Goal: Information Seeking & Learning: Learn about a topic

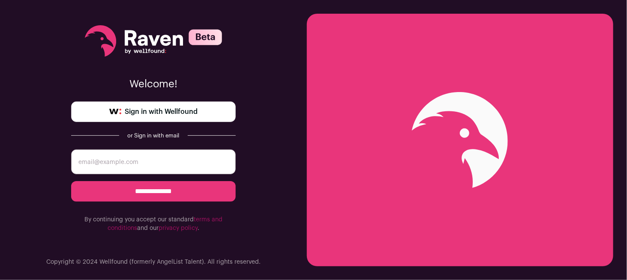
click at [225, 117] on link "Sign in with Wellfound" at bounding box center [153, 112] width 165 height 21
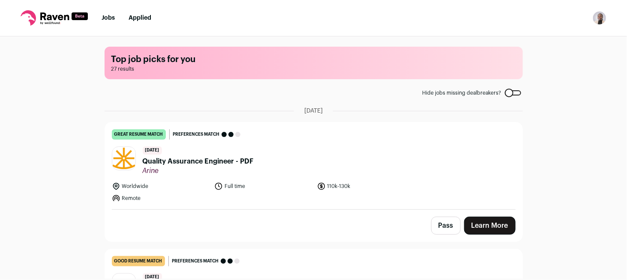
click at [217, 168] on span "Arine" at bounding box center [198, 171] width 111 height 9
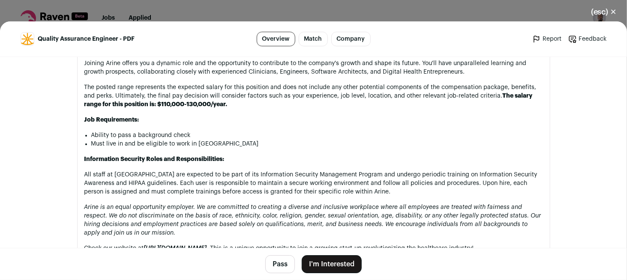
scroll to position [1286, 0]
click at [600, 14] on button "(esc) ✕" at bounding box center [604, 12] width 46 height 19
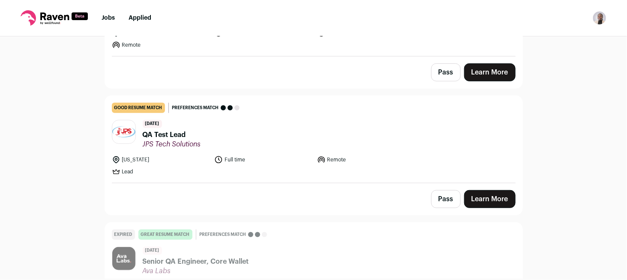
scroll to position [171, 0]
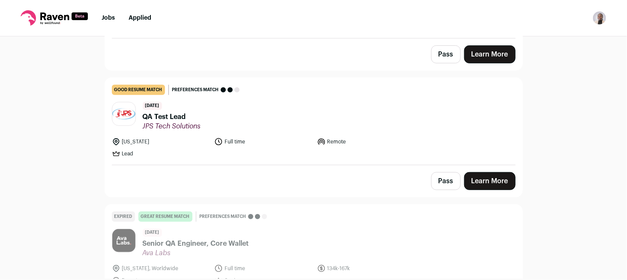
click at [197, 120] on span "QA Test Lead" at bounding box center [172, 117] width 58 height 10
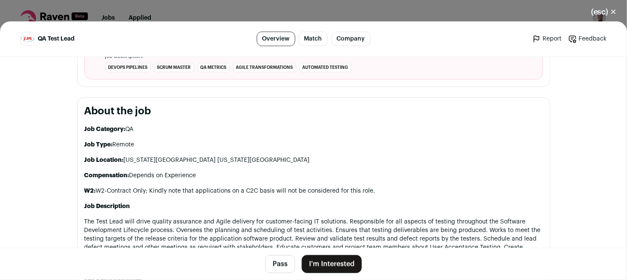
scroll to position [472, 0]
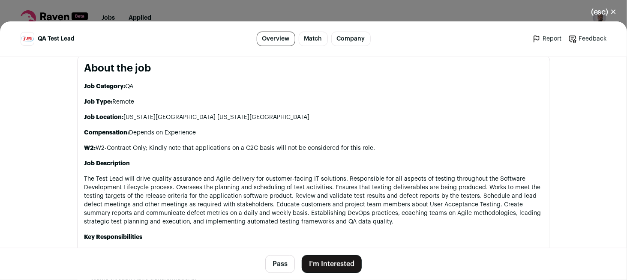
click at [603, 14] on button "(esc) ✕" at bounding box center [604, 12] width 46 height 19
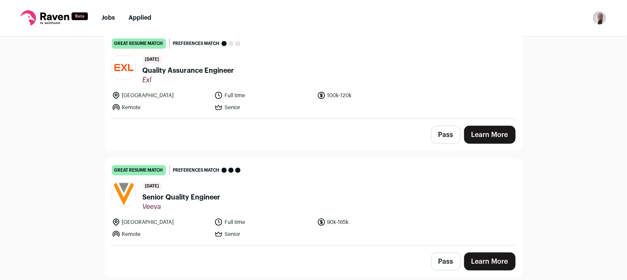
scroll to position [429, 0]
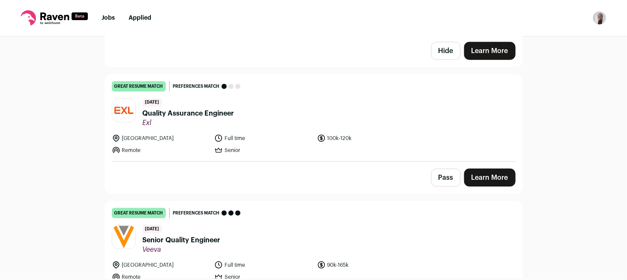
click at [190, 115] on span "Quality Assurance Engineer" at bounding box center [189, 113] width 92 height 10
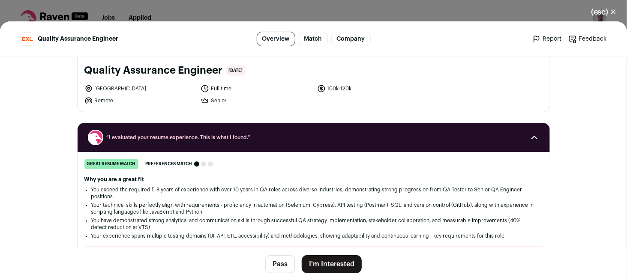
scroll to position [0, 0]
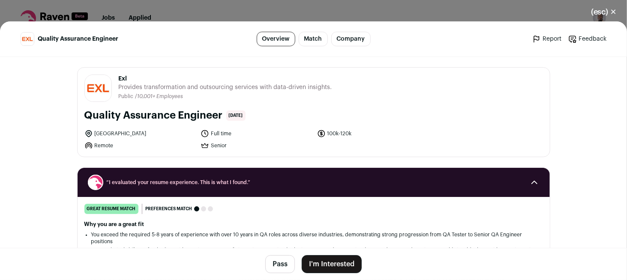
click at [619, 11] on button "(esc) ✕" at bounding box center [604, 12] width 46 height 19
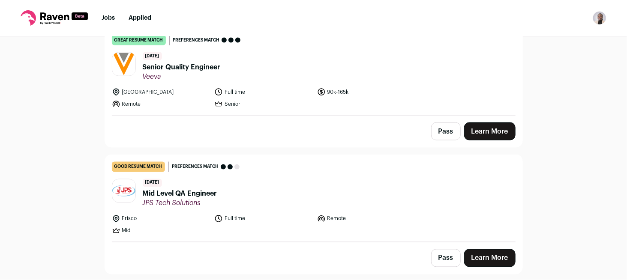
scroll to position [600, 0]
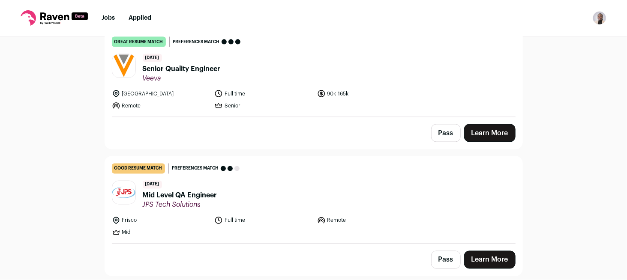
click at [183, 185] on div "[DATE] Mid Level QA Engineer JPS Tech Solutions" at bounding box center [180, 195] width 75 height 29
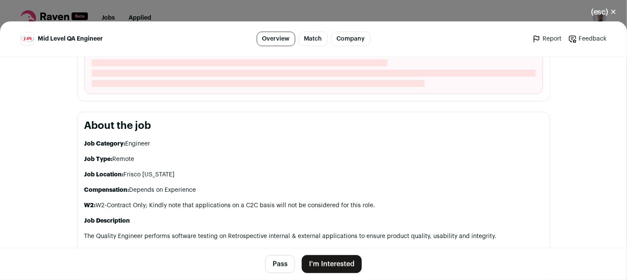
scroll to position [429, 0]
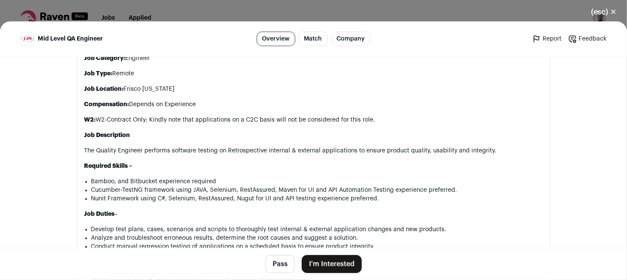
click at [611, 15] on button "(esc) ✕" at bounding box center [604, 12] width 46 height 19
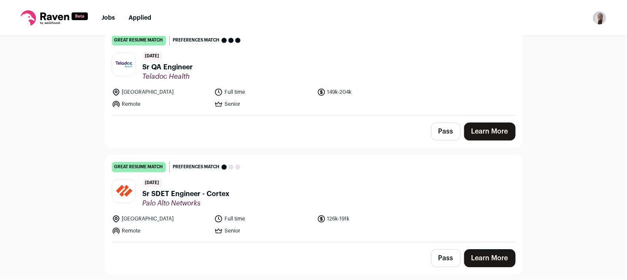
scroll to position [1243, 0]
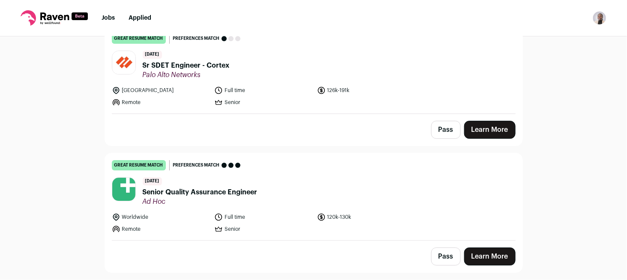
click at [237, 187] on span "Senior Quality Assurance Engineer" at bounding box center [200, 192] width 115 height 10
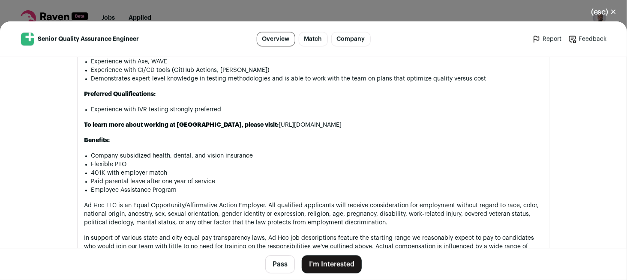
scroll to position [900, 0]
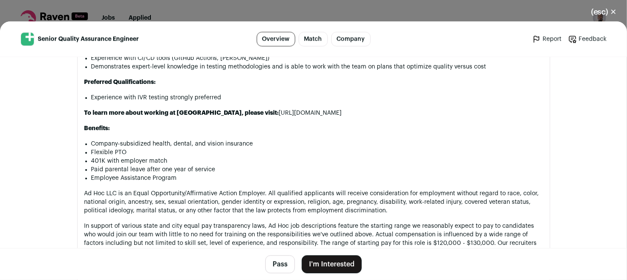
click at [234, 148] on li "Flexible PTO" at bounding box center [317, 152] width 452 height 9
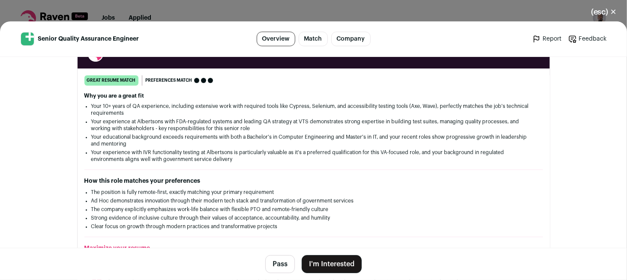
scroll to position [0, 0]
